Goal: Obtain resource: Download file/media

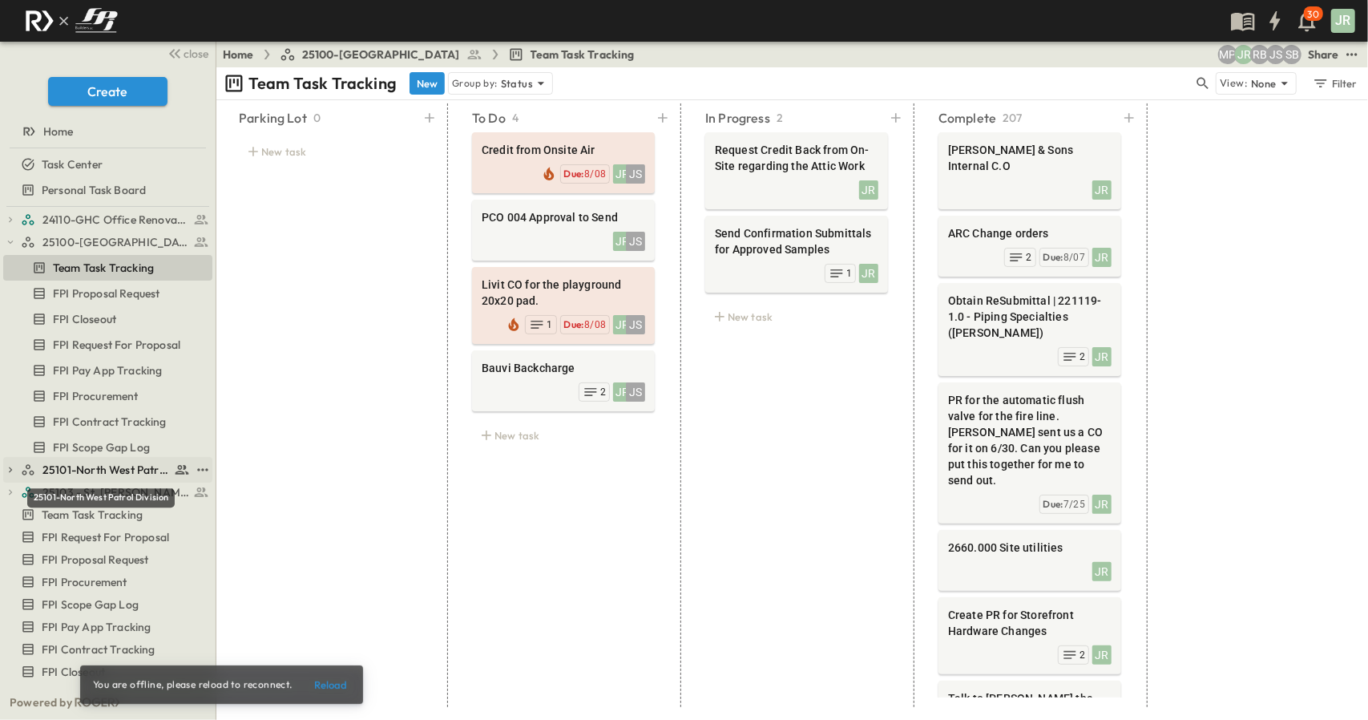
click at [115, 471] on span "25101-North West Patrol Division" at bounding box center [105, 470] width 127 height 16
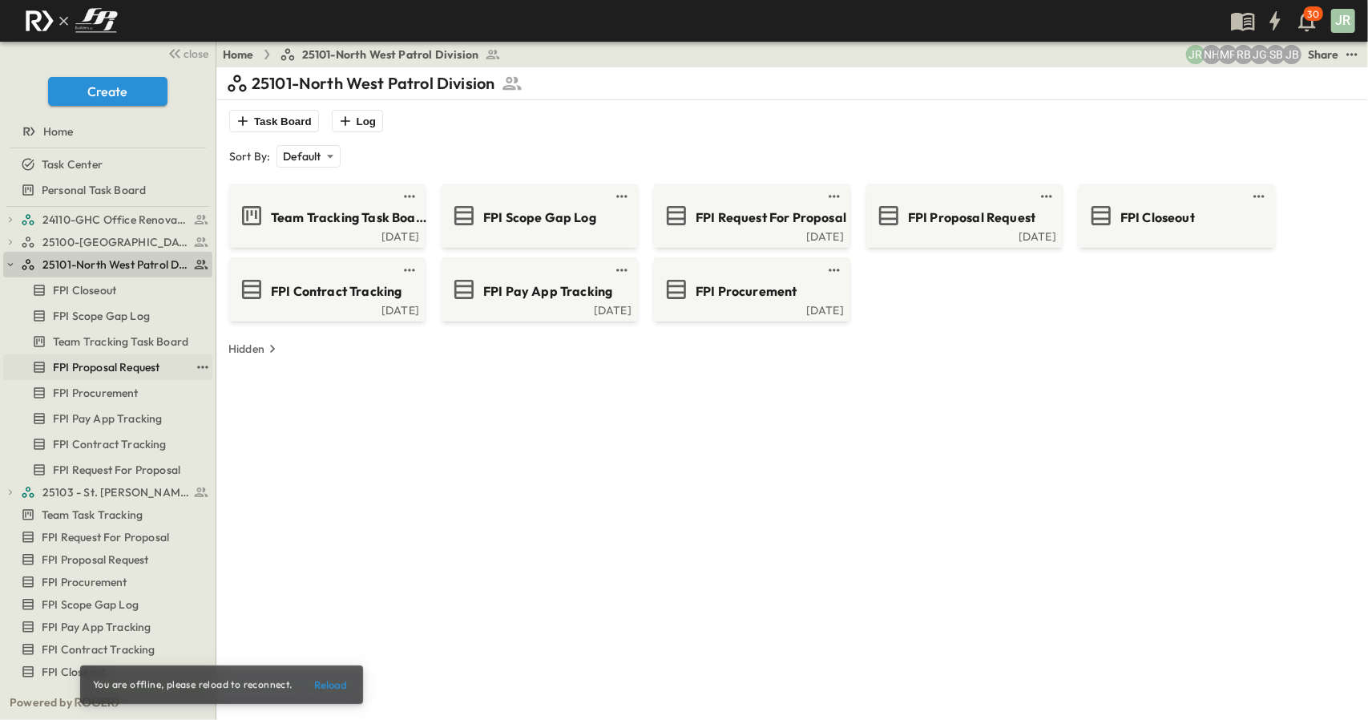
click at [112, 368] on span "FPI Proposal Request" at bounding box center [106, 367] width 107 height 16
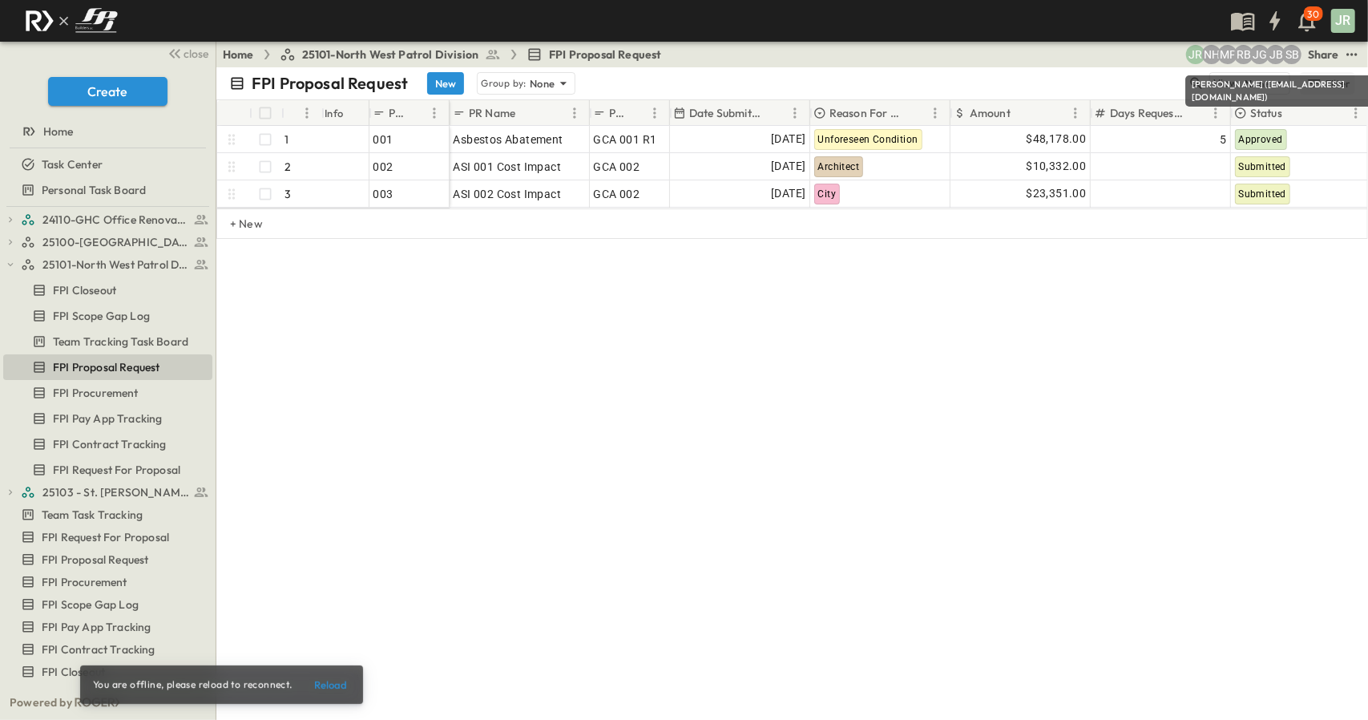
click at [1350, 81] on body "30 JR close Create Home Task Center Personal Task Board 24110-GHC Office Renova…" at bounding box center [684, 360] width 1368 height 720
click at [1357, 60] on icon "test" at bounding box center [1352, 54] width 16 height 16
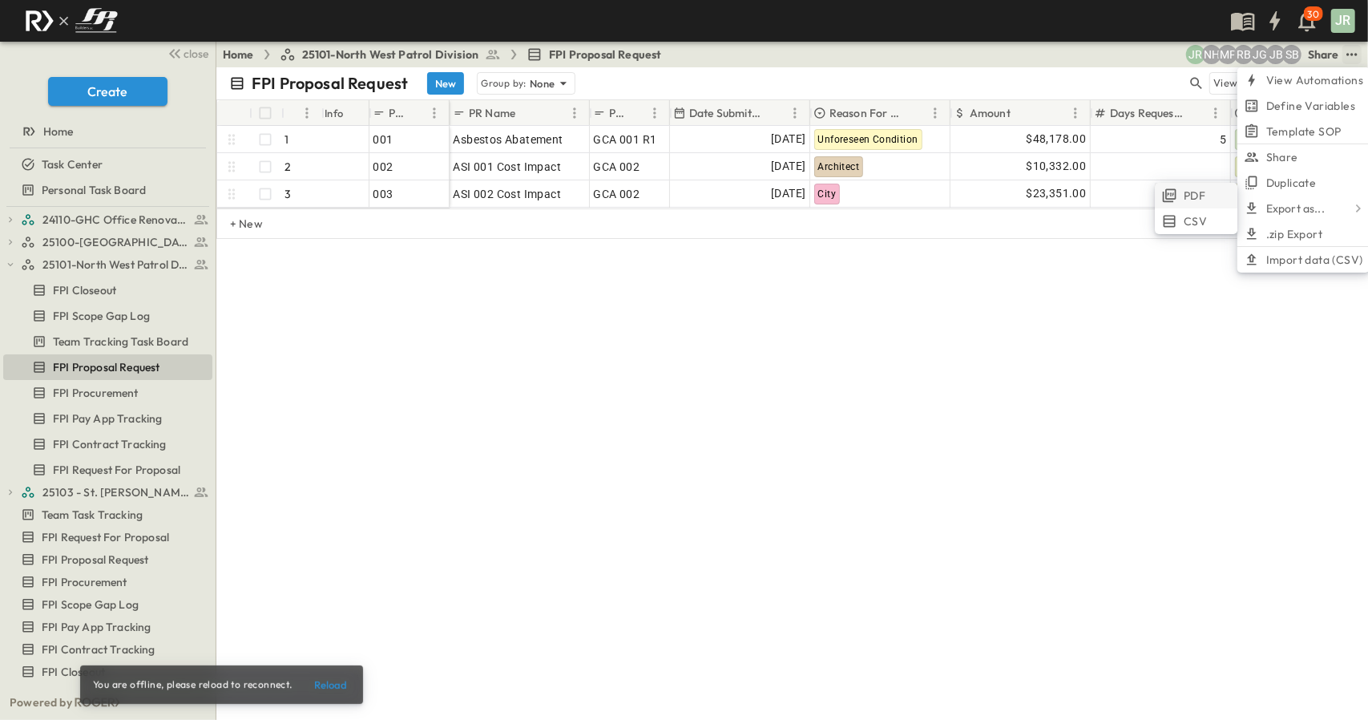
click at [1217, 198] on li "PDF" at bounding box center [1196, 196] width 83 height 26
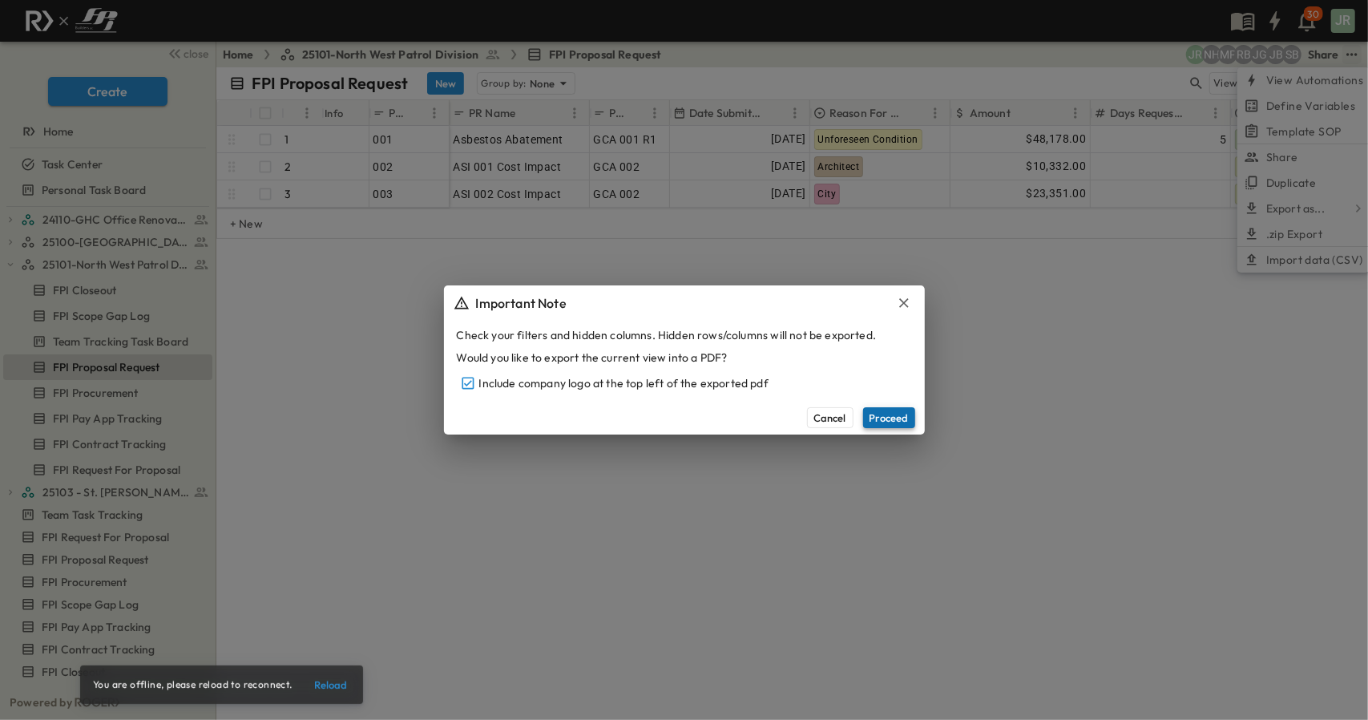
click at [901, 416] on button "Proceed" at bounding box center [889, 417] width 52 height 21
